Goal: Task Accomplishment & Management: Manage account settings

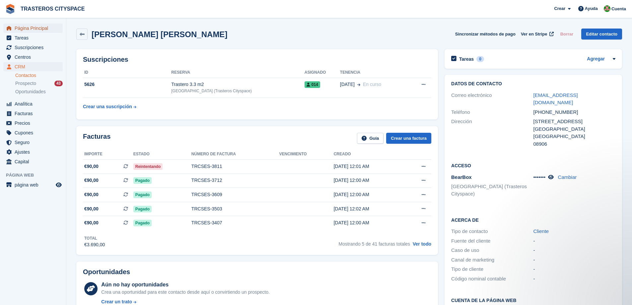
click at [28, 26] on span "Página Principal" at bounding box center [35, 28] width 40 height 9
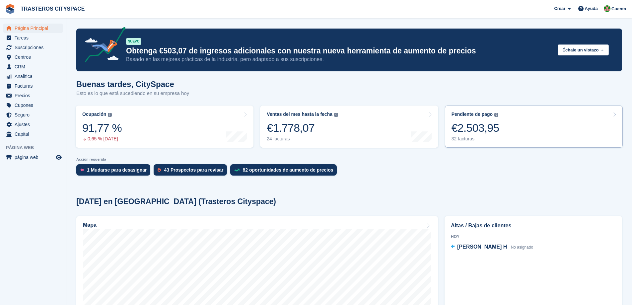
click at [520, 121] on link "Pendiente de pago El saldo total pendiente de todas las facturas abiertas. €2.5…" at bounding box center [534, 126] width 178 height 42
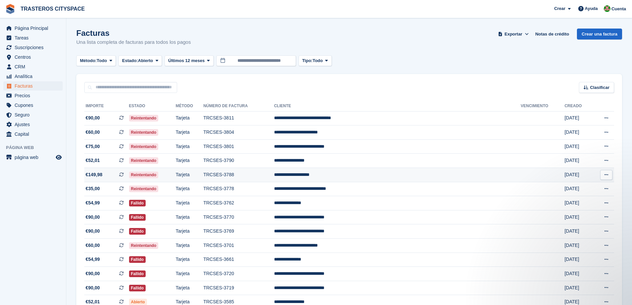
click at [274, 176] on td "TRCSES-3788" at bounding box center [238, 175] width 71 height 14
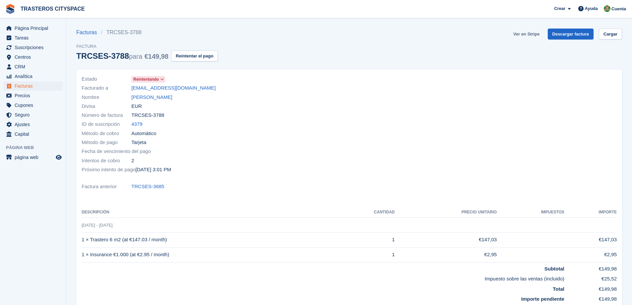
click at [529, 34] on link "Ver en Stripe" at bounding box center [526, 34] width 32 height 11
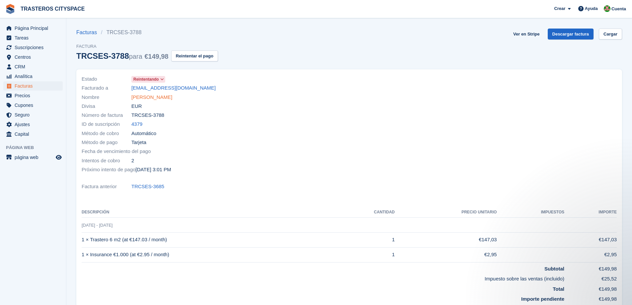
click at [160, 96] on link "Yolanda Gallego Perez" at bounding box center [151, 98] width 41 height 8
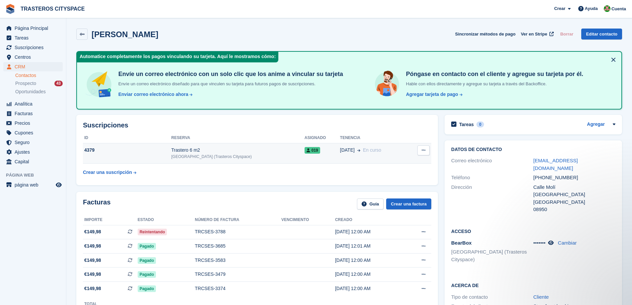
click at [224, 147] on div "Trastero 6 m2" at bounding box center [237, 150] width 133 height 7
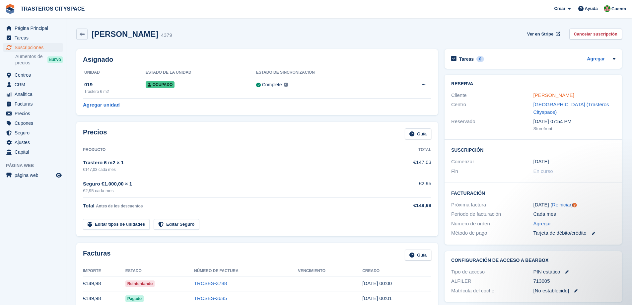
click at [570, 95] on link "Yolanda Gallego Perez" at bounding box center [553, 95] width 41 height 6
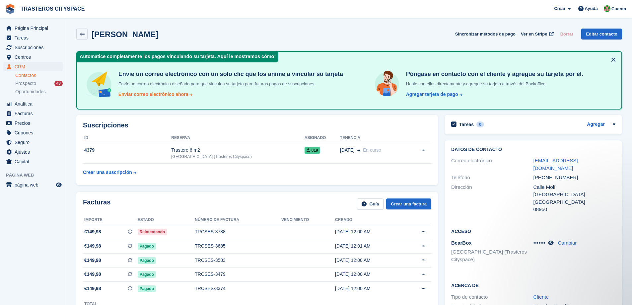
click at [165, 96] on div "Enviar correo electrónico ahora" at bounding box center [153, 94] width 70 height 7
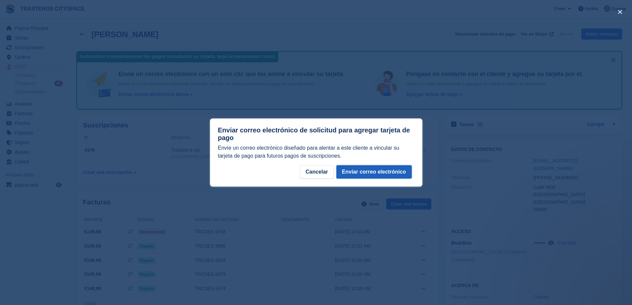
click at [373, 171] on button "Enviar correo electrónico" at bounding box center [373, 171] width 75 height 13
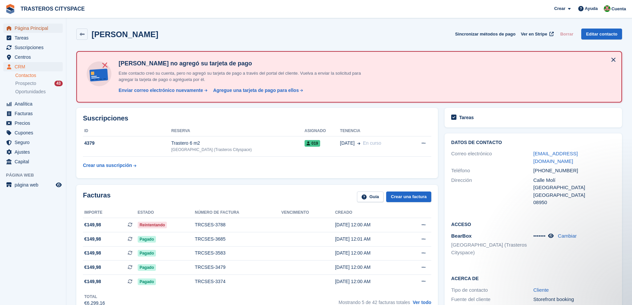
click at [27, 29] on span "Página Principal" at bounding box center [35, 28] width 40 height 9
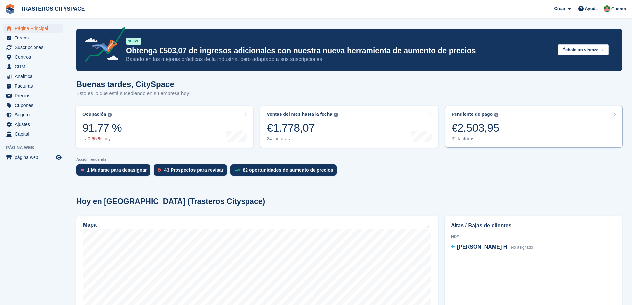
click at [524, 127] on link "Pendiente de pago El saldo total pendiente de todas las facturas abiertas. €2.5…" at bounding box center [534, 126] width 178 height 42
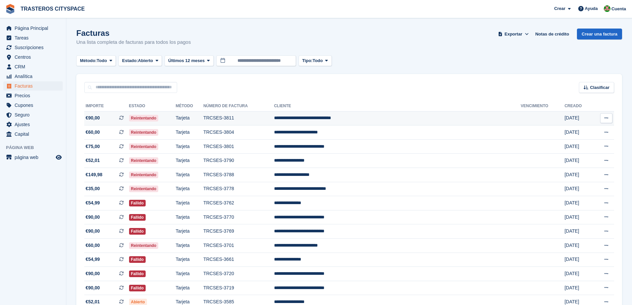
click at [371, 121] on td "**********" at bounding box center [397, 118] width 247 height 14
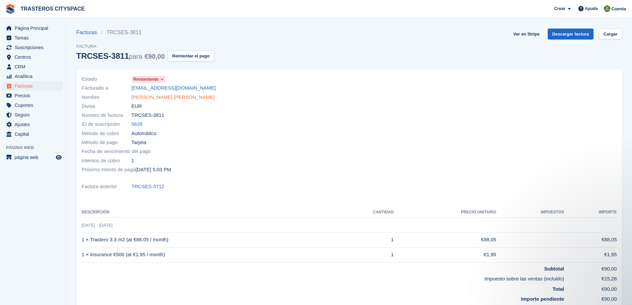
click at [177, 101] on link "Martha Ivania Vallecillo Hernández" at bounding box center [172, 98] width 83 height 8
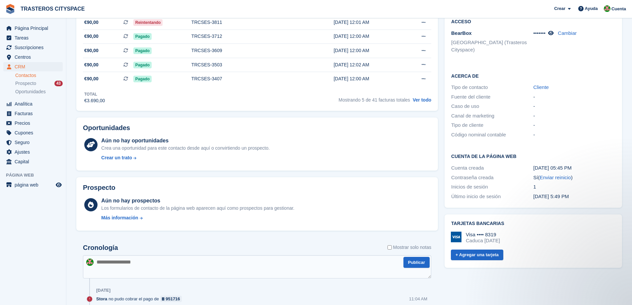
scroll to position [166, 0]
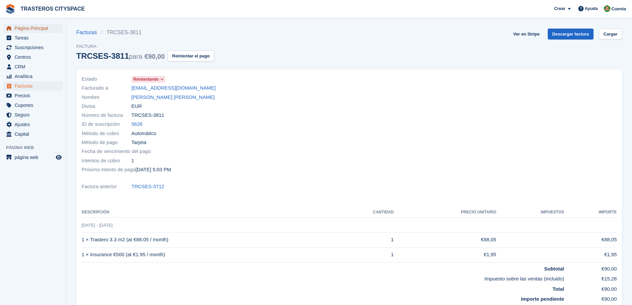
click at [46, 27] on span "Página Principal" at bounding box center [35, 28] width 40 height 9
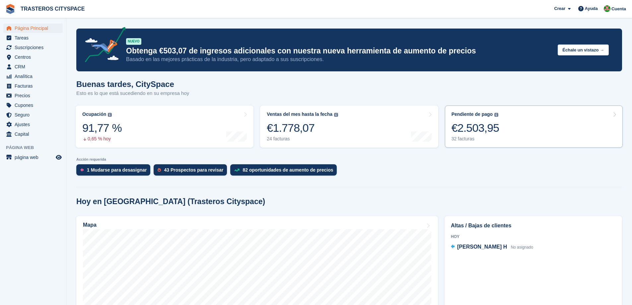
click at [536, 122] on link "Pendiente de pago El saldo total pendiente de todas las facturas abiertas. €2.5…" at bounding box center [534, 126] width 178 height 42
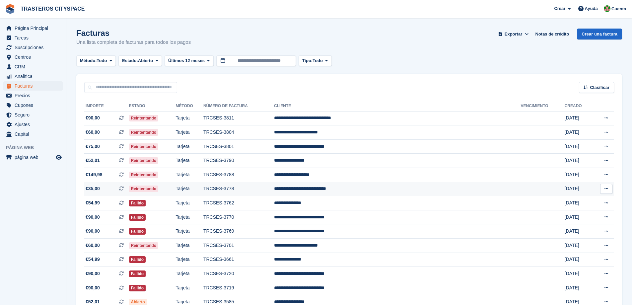
click at [342, 190] on td "**********" at bounding box center [397, 189] width 247 height 14
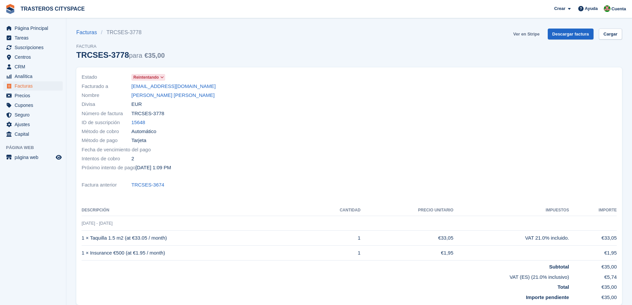
click at [528, 32] on link "Ver en Stripe" at bounding box center [526, 34] width 32 height 11
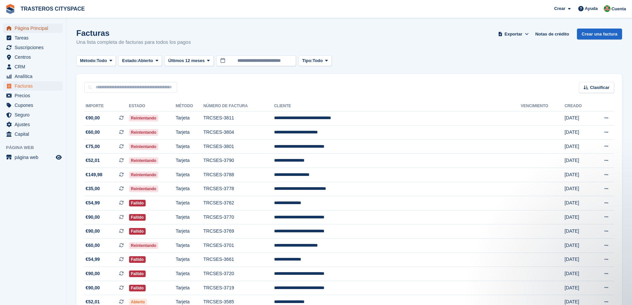
click at [41, 28] on span "Página Principal" at bounding box center [35, 28] width 40 height 9
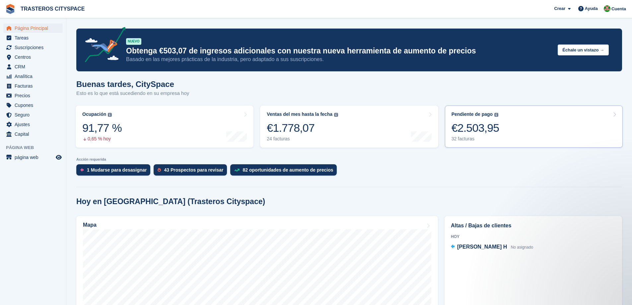
click at [476, 139] on div "32 facturas" at bounding box center [475, 139] width 48 height 6
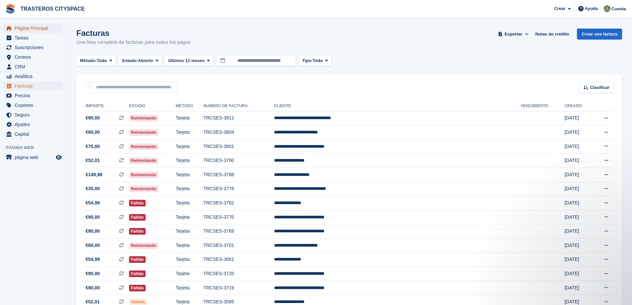
click at [23, 24] on span "Página Principal" at bounding box center [35, 28] width 40 height 9
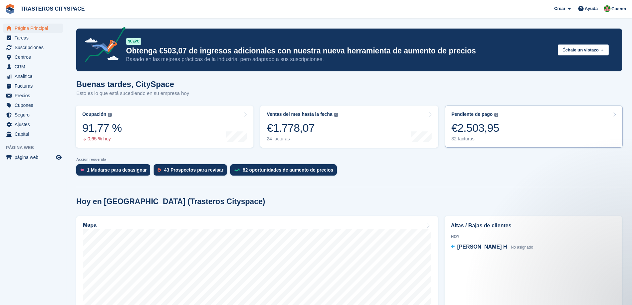
click at [479, 133] on div "€2.503,95" at bounding box center [475, 128] width 48 height 14
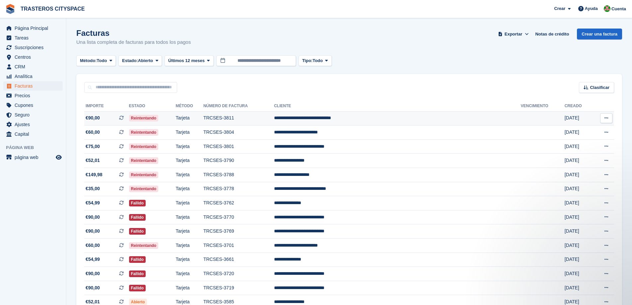
click at [274, 122] on td "TRCSES-3811" at bounding box center [238, 118] width 71 height 14
click at [228, 32] on div "Facturas Una lista completa de facturas para todos los pagos Exportar Exportar …" at bounding box center [349, 42] width 546 height 26
click at [129, 26] on section "Facturas Una lista completa de facturas para todos los pagos Exportar Exportar …" at bounding box center [349, 291] width 566 height 582
click at [33, 31] on span "Página Principal" at bounding box center [35, 28] width 40 height 9
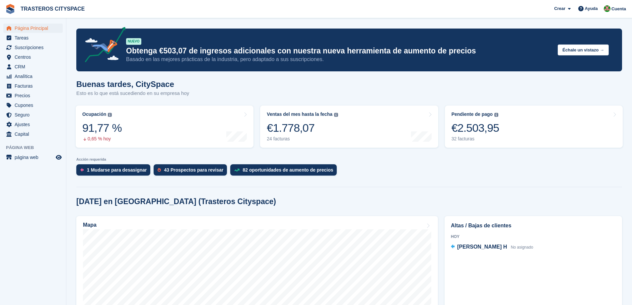
click at [360, 87] on div "Buenas tardes, CitySpace Esto es lo que está sucediendo en su empresa [DATE]" at bounding box center [349, 93] width 546 height 26
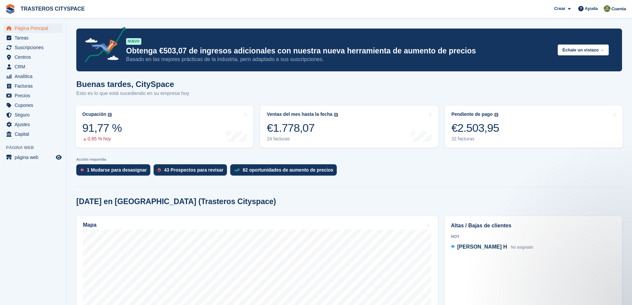
click at [313, 204] on div "[DATE] en [GEOGRAPHIC_DATA] (Trasteros Cityspace)" at bounding box center [349, 201] width 546 height 9
click at [623, 7] on span "Cuenta" at bounding box center [618, 9] width 15 height 7
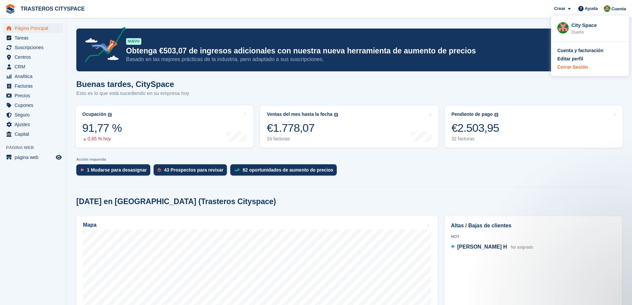
click at [578, 68] on div "Cerrar Sesión" at bounding box center [572, 67] width 31 height 7
